Goal: Task Accomplishment & Management: Manage account settings

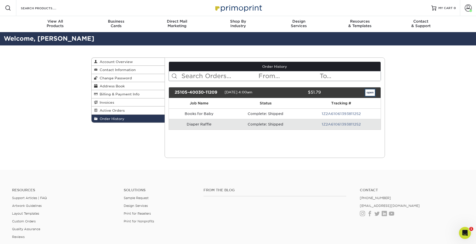
click at [370, 92] on link "open" at bounding box center [371, 92] width 10 height 7
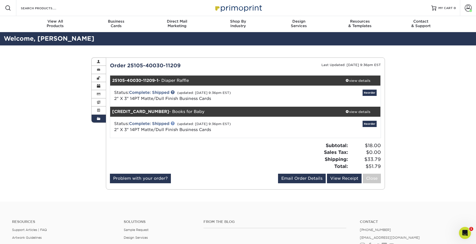
click at [174, 123] on link at bounding box center [173, 123] width 4 height 4
click at [472, 8] on link "Account" at bounding box center [468, 8] width 16 height 16
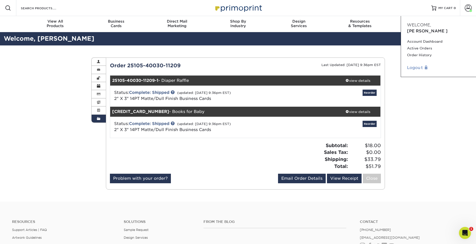
click at [416, 65] on link "Logout" at bounding box center [438, 68] width 63 height 6
